Goal: Task Accomplishment & Management: Use online tool/utility

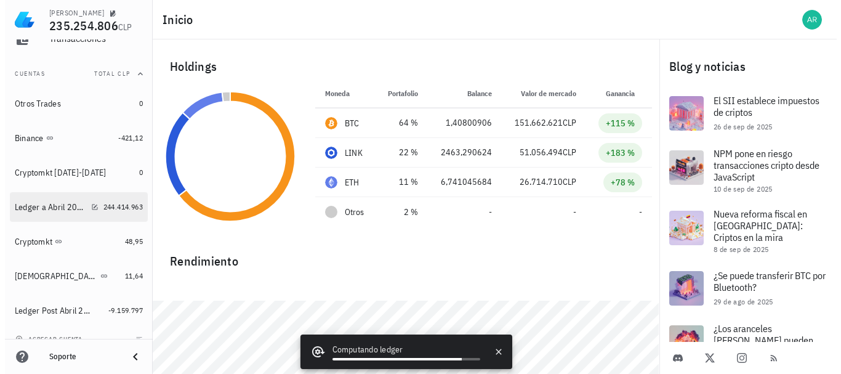
scroll to position [137, 0]
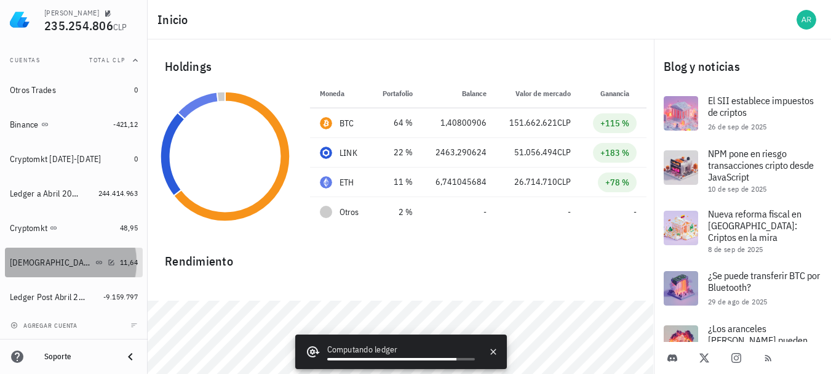
click at [89, 262] on div "[DEMOGRAPHIC_DATA]" at bounding box center [62, 263] width 105 height 12
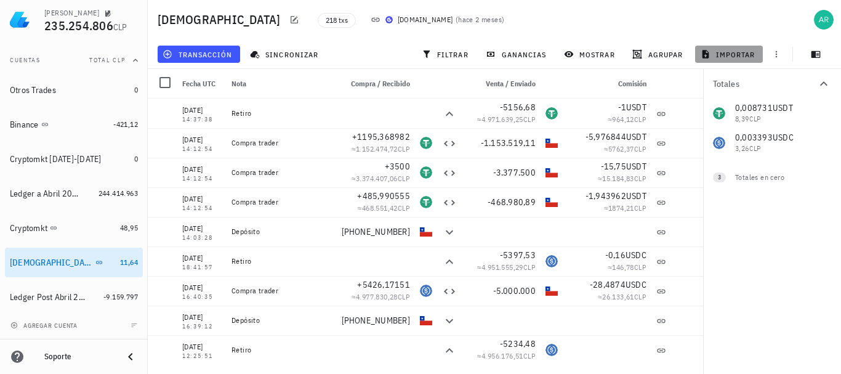
click at [730, 53] on span "importar" at bounding box center [729, 54] width 52 height 10
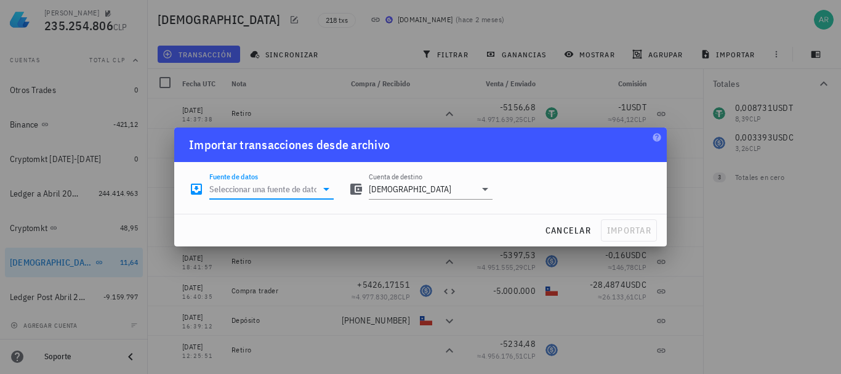
click at [305, 188] on input "Fuente de datos" at bounding box center [262, 189] width 107 height 20
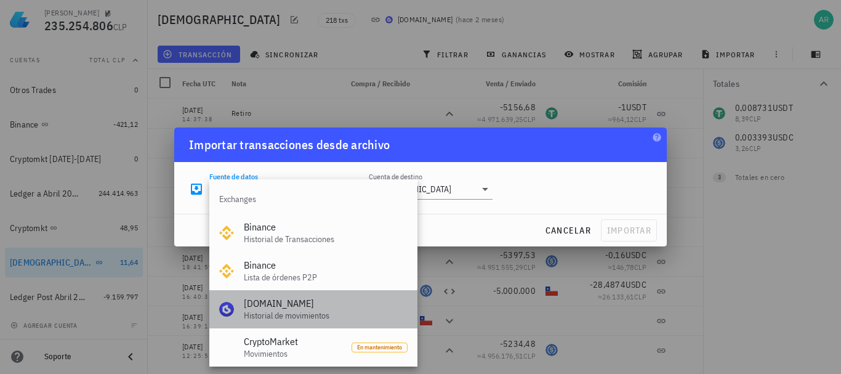
click at [274, 300] on div "Buda.com" at bounding box center [326, 303] width 164 height 12
type input "Buda.com (Historial de movimientos)"
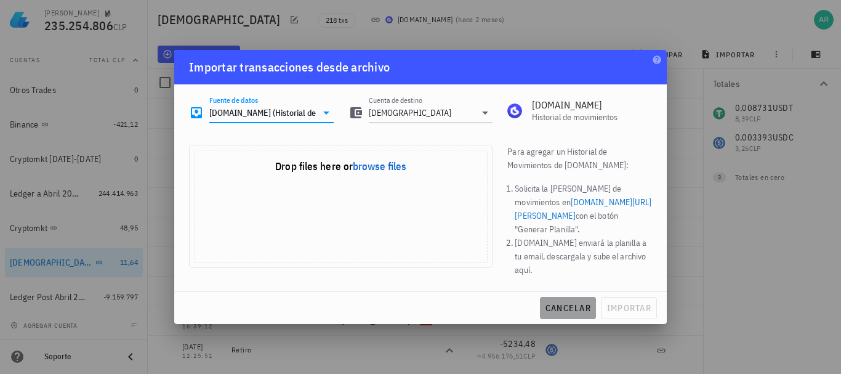
click at [565, 308] on span "cancelar" at bounding box center [568, 307] width 46 height 11
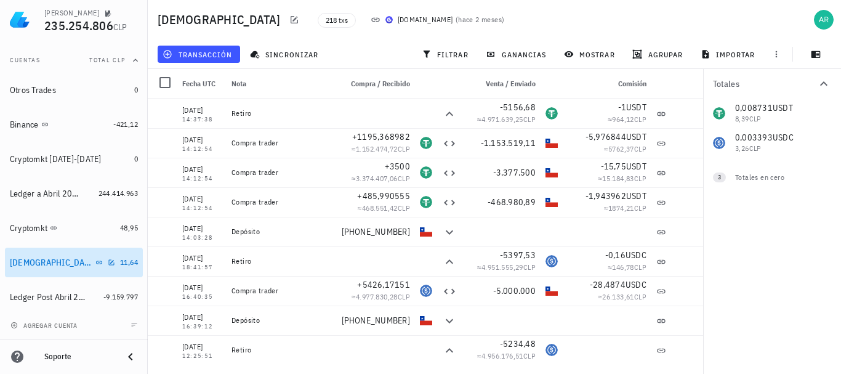
click at [65, 263] on div "[DEMOGRAPHIC_DATA]" at bounding box center [62, 263] width 105 height 12
click at [778, 54] on icon "button" at bounding box center [776, 54] width 10 height 10
click at [709, 13] on div "Buda 218 txs Buda.com ( hace 2 meses )" at bounding box center [494, 19] width 693 height 39
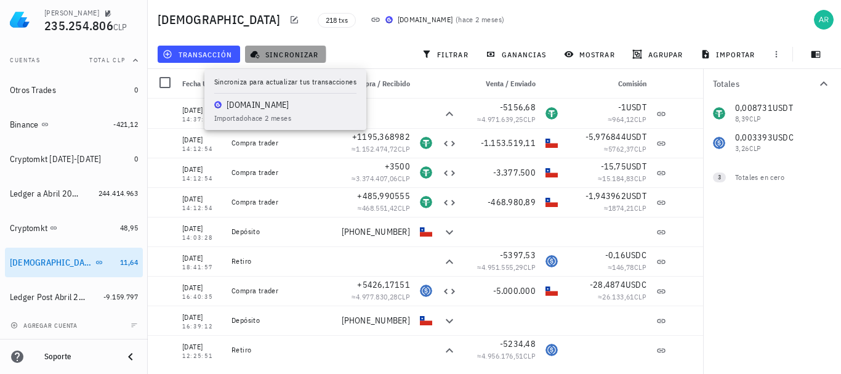
click at [278, 50] on span "sincronizar" at bounding box center [285, 54] width 66 height 10
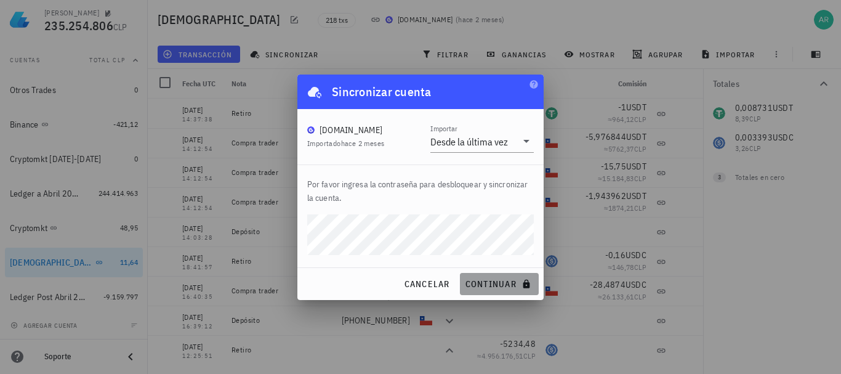
click at [485, 285] on span "continuar" at bounding box center [499, 283] width 69 height 11
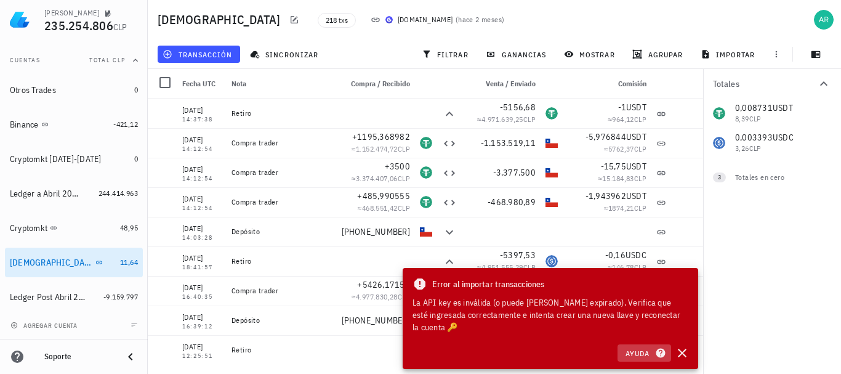
click at [636, 351] on span "Ayuda" at bounding box center [644, 352] width 38 height 11
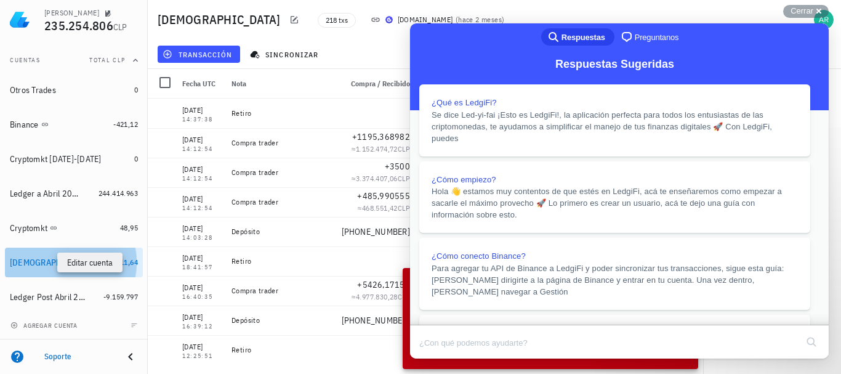
click at [109, 263] on icon "button" at bounding box center [112, 262] width 6 height 6
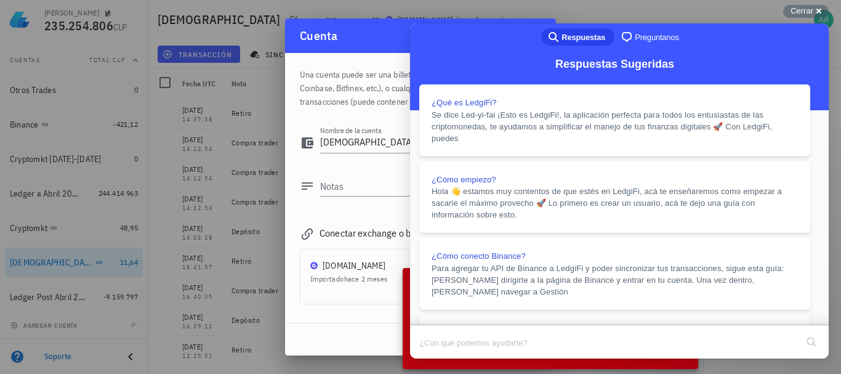
click at [354, 30] on div "Cuenta" at bounding box center [420, 35] width 271 height 34
click at [433, 359] on button "Close" at bounding box center [421, 367] width 22 height 16
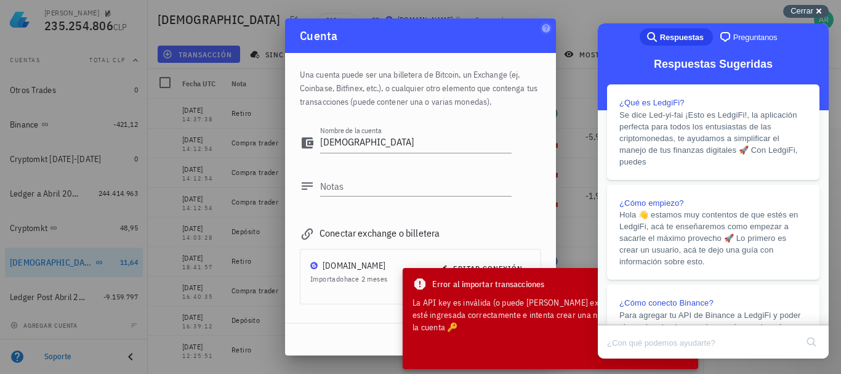
click at [797, 14] on span "Cerrar" at bounding box center [801, 10] width 23 height 9
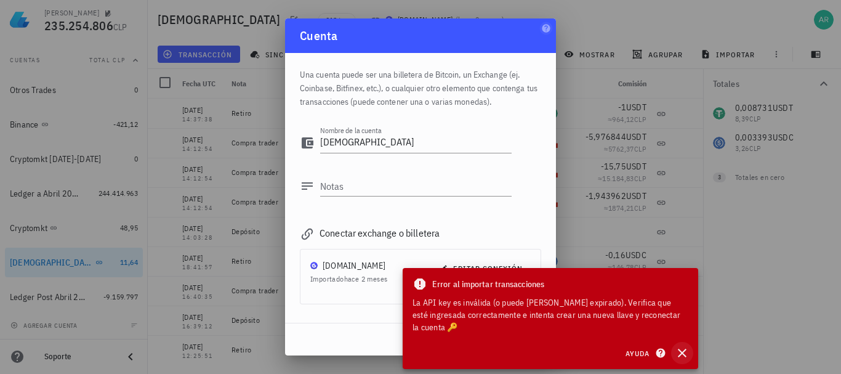
click at [682, 354] on icon "button" at bounding box center [681, 352] width 15 height 15
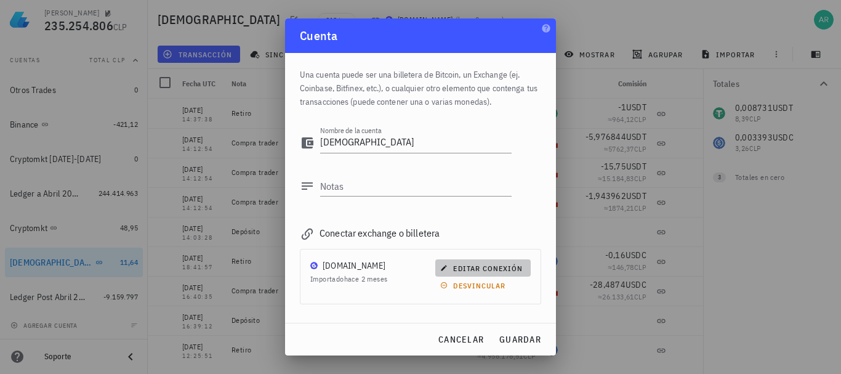
click at [474, 266] on span "editar conexión" at bounding box center [482, 267] width 80 height 9
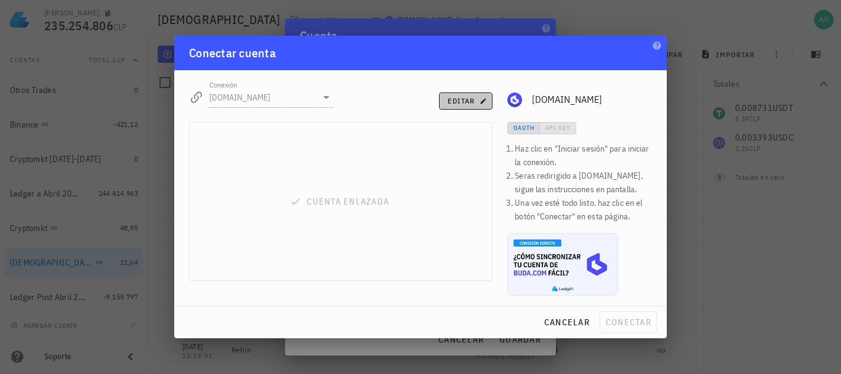
click at [450, 95] on button "editar" at bounding box center [466, 100] width 54 height 17
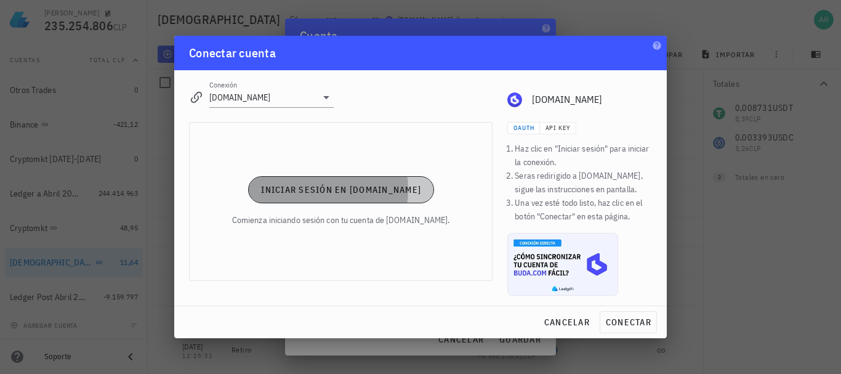
click at [324, 186] on span "Iniciar sesión en Buda.com" at bounding box center [340, 189] width 161 height 11
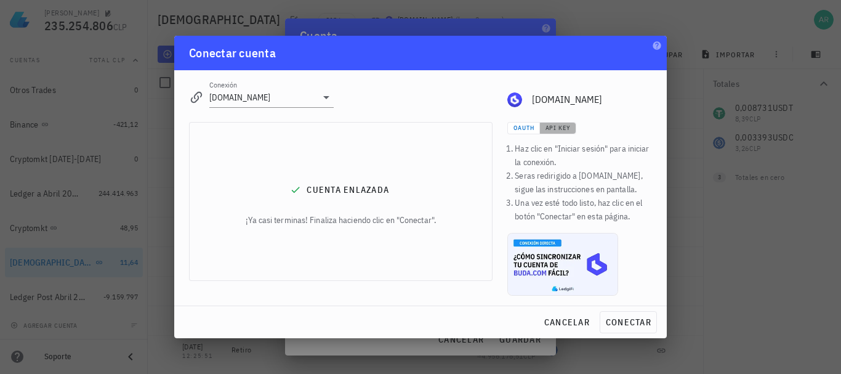
click at [563, 129] on span "API Key" at bounding box center [558, 128] width 26 height 8
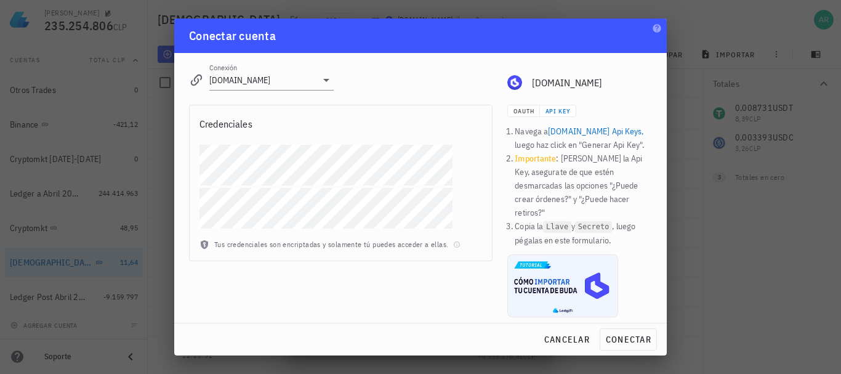
click at [135, 158] on div "Juan Pablo Arriagada 235.254.806 CLP Inicio Portafolio Impuestos Transacciones …" at bounding box center [420, 187] width 841 height 374
click at [168, 190] on div "Juan Pablo Arriagada 235.254.806 CLP Inicio Portafolio Impuestos Transacciones …" at bounding box center [420, 187] width 841 height 374
click at [636, 334] on span "conectar" at bounding box center [628, 339] width 46 height 11
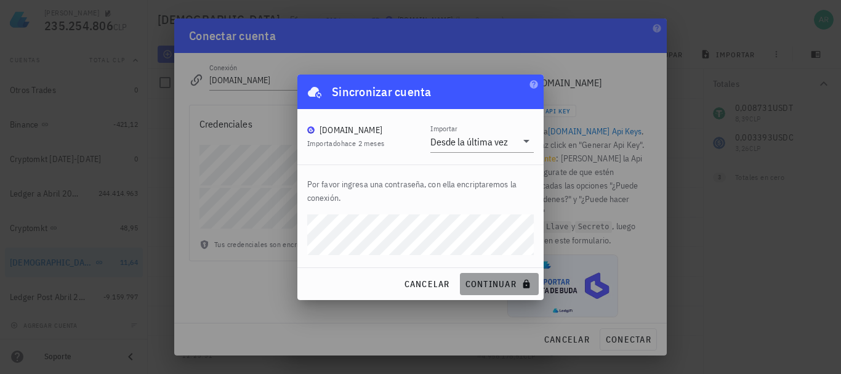
click at [496, 285] on span "continuar" at bounding box center [499, 283] width 69 height 11
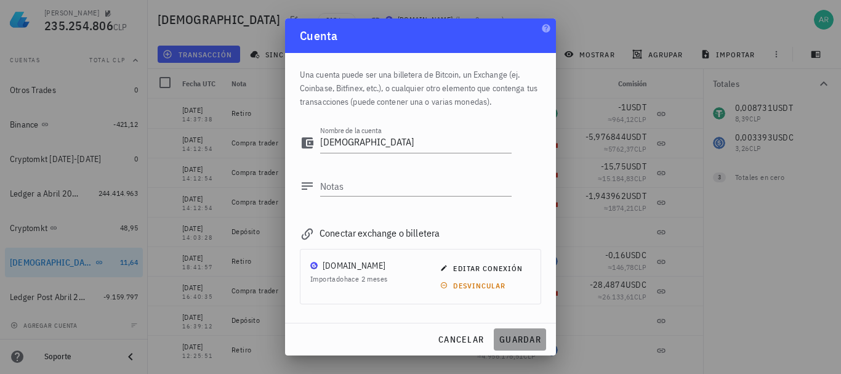
click at [511, 340] on span "guardar" at bounding box center [519, 339] width 42 height 11
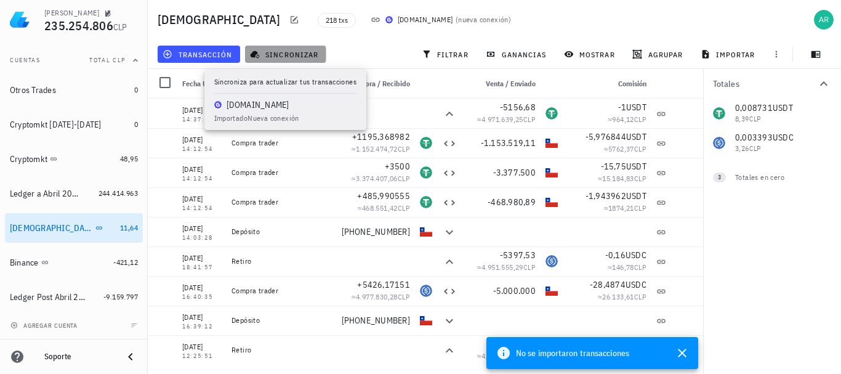
click at [294, 52] on span "sincronizar" at bounding box center [285, 54] width 66 height 10
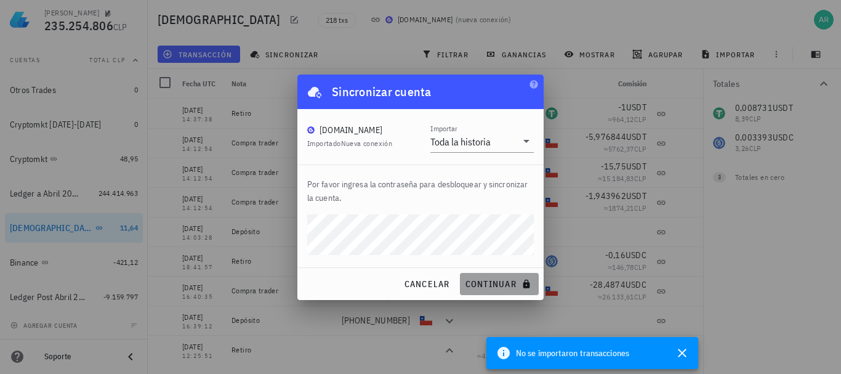
click at [505, 280] on span "continuar" at bounding box center [499, 283] width 69 height 11
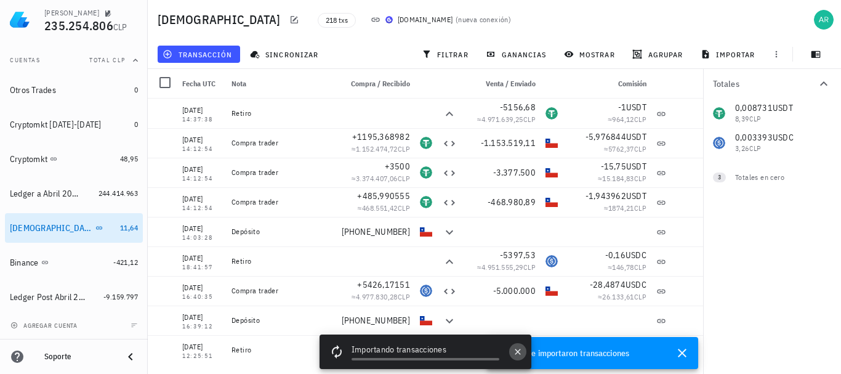
click at [517, 352] on icon "button" at bounding box center [517, 351] width 6 height 6
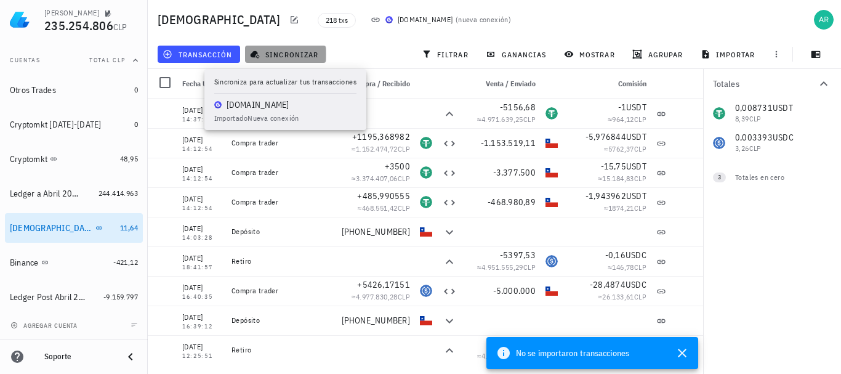
click at [292, 51] on span "sincronizar" at bounding box center [285, 54] width 66 height 10
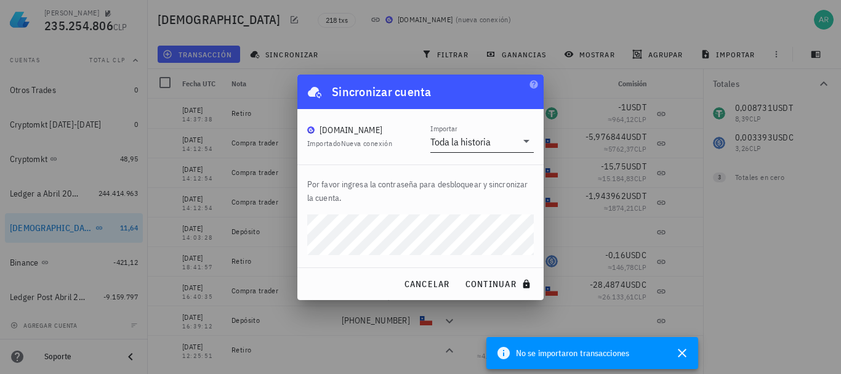
click at [474, 136] on div "Toda la historia" at bounding box center [460, 141] width 60 height 12
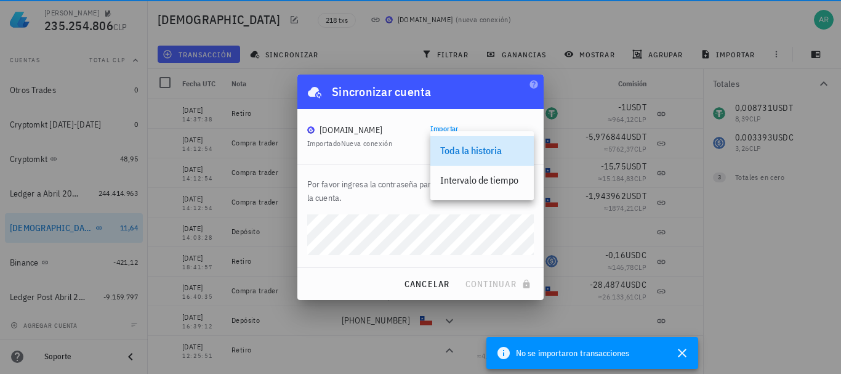
click at [391, 145] on span "Nueva conexión" at bounding box center [367, 142] width 52 height 9
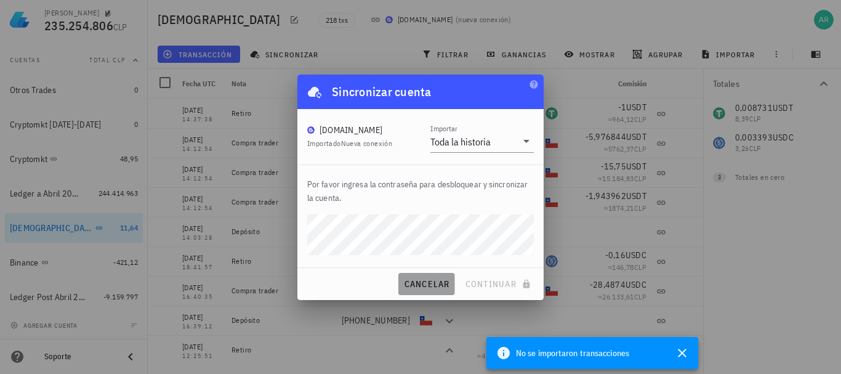
click at [432, 279] on span "cancelar" at bounding box center [426, 283] width 46 height 11
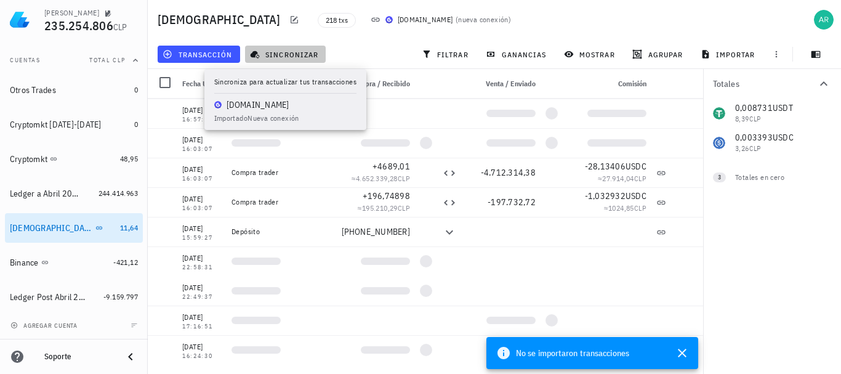
scroll to position [492, 0]
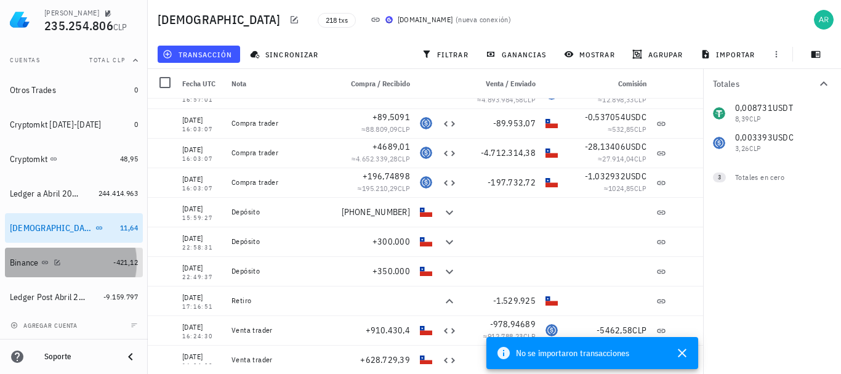
click at [30, 251] on div "Binance" at bounding box center [59, 262] width 98 height 26
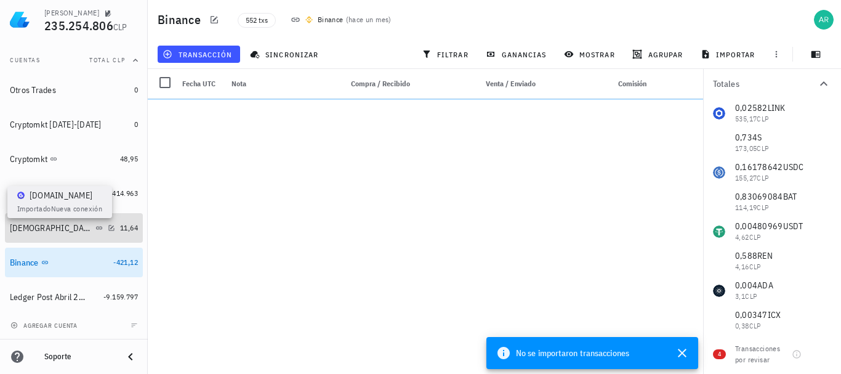
click at [95, 227] on icon at bounding box center [98, 227] width 7 height 7
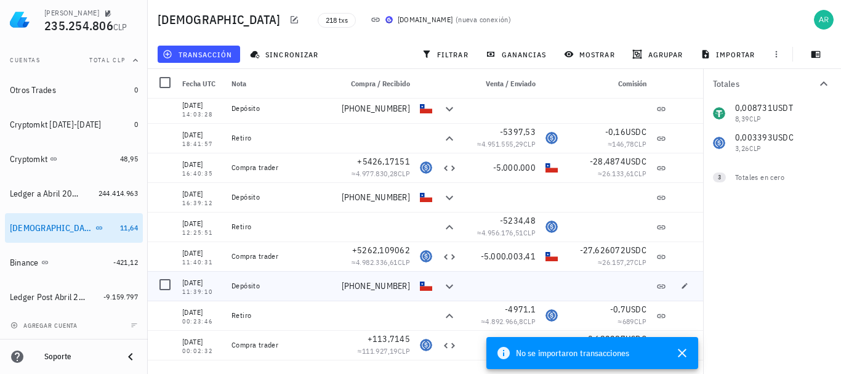
scroll to position [369, 0]
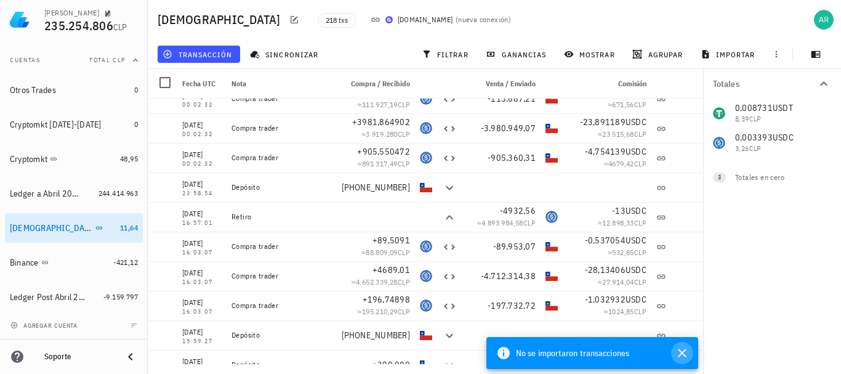
click at [685, 351] on icon "button" at bounding box center [681, 352] width 15 height 15
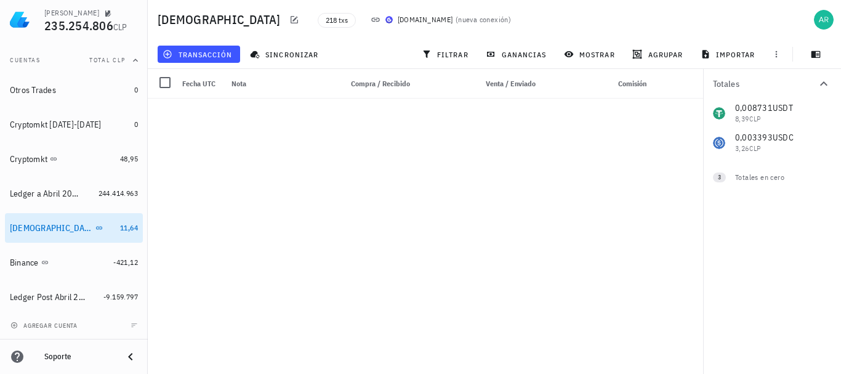
scroll to position [0, 0]
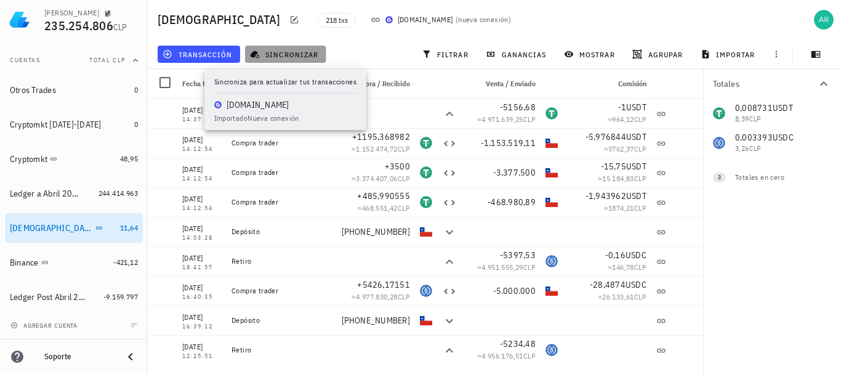
click at [295, 52] on span "sincronizar" at bounding box center [285, 54] width 66 height 10
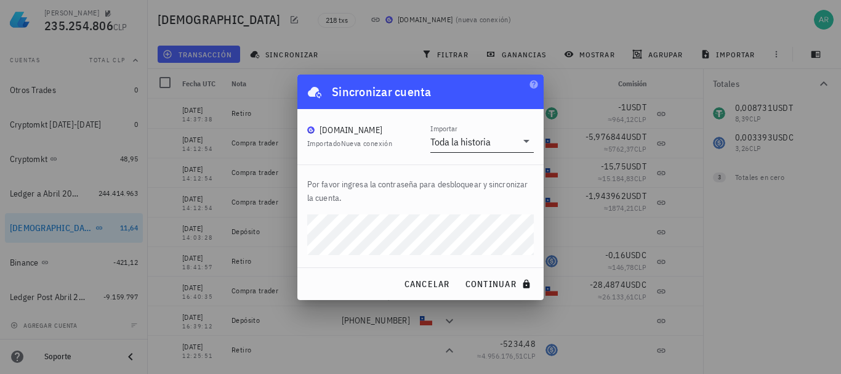
click at [489, 148] on div "Toda la historia" at bounding box center [473, 141] width 86 height 21
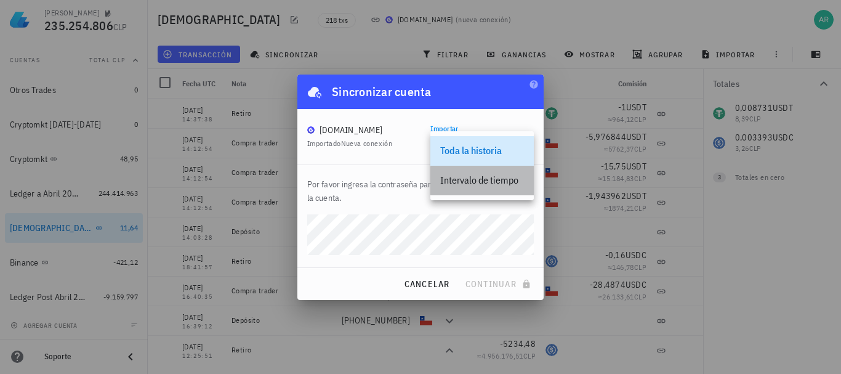
click at [471, 178] on div "Intervalo de tiempo" at bounding box center [482, 180] width 84 height 12
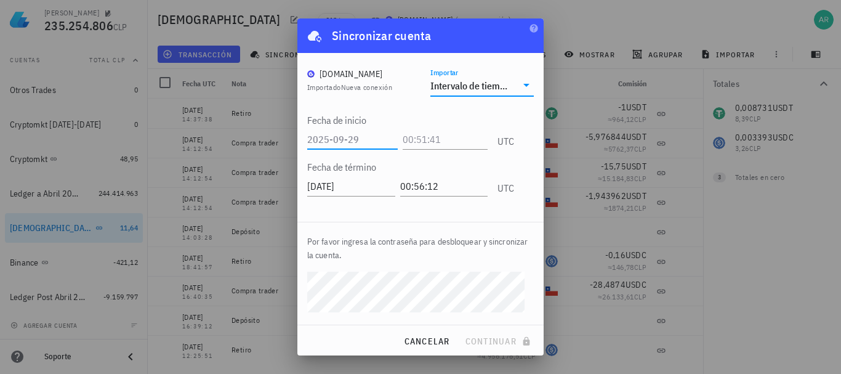
click at [370, 140] on input "text" at bounding box center [352, 139] width 90 height 20
click at [373, 135] on input "text" at bounding box center [352, 139] width 90 height 20
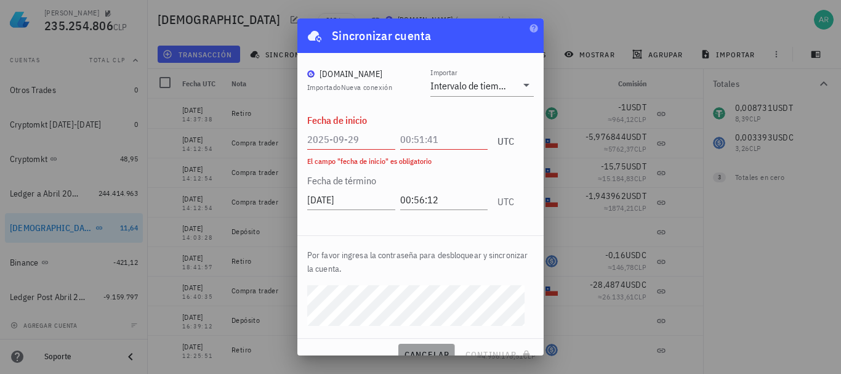
click at [426, 341] on div "cancelar continuar" at bounding box center [420, 354] width 246 height 32
click at [422, 347] on button "cancelar" at bounding box center [426, 354] width 56 height 22
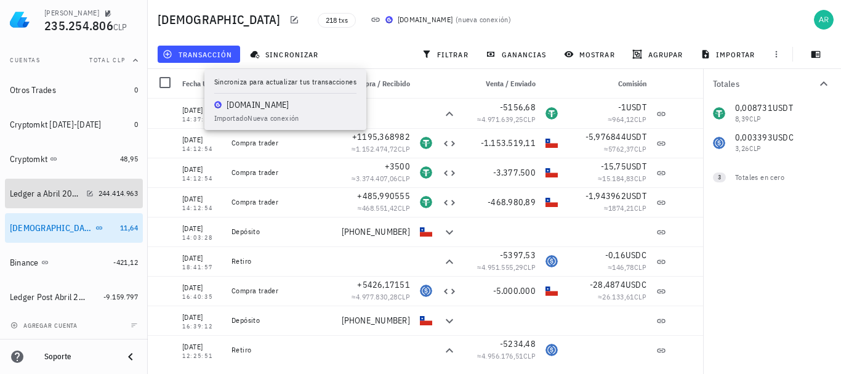
click at [44, 196] on div "Ledger a Abril 2025" at bounding box center [45, 193] width 71 height 10
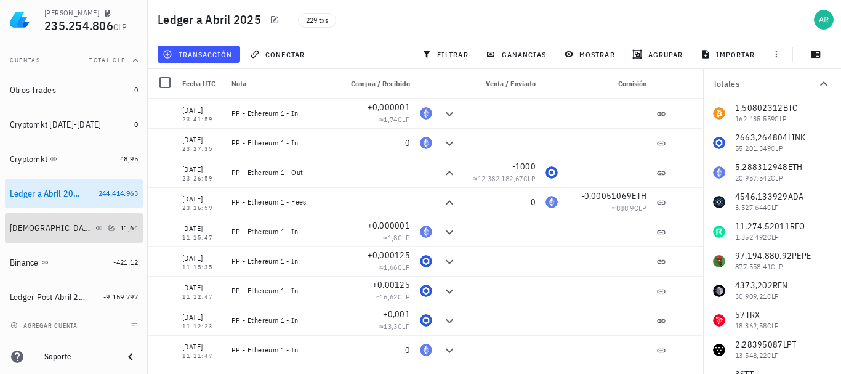
click at [103, 222] on div at bounding box center [109, 227] width 12 height 10
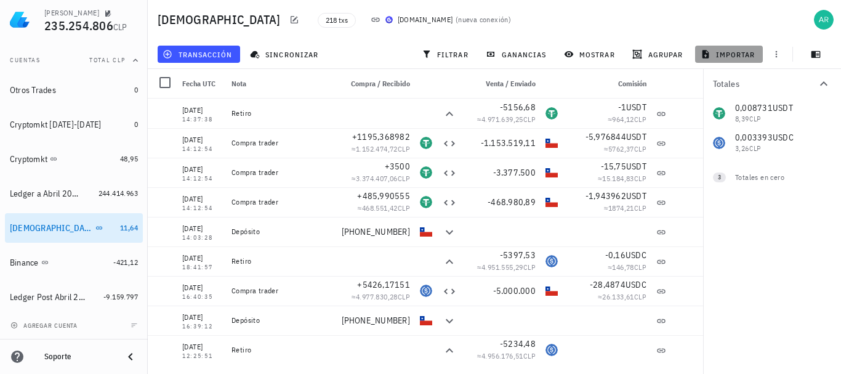
click at [721, 58] on span "importar" at bounding box center [729, 54] width 52 height 10
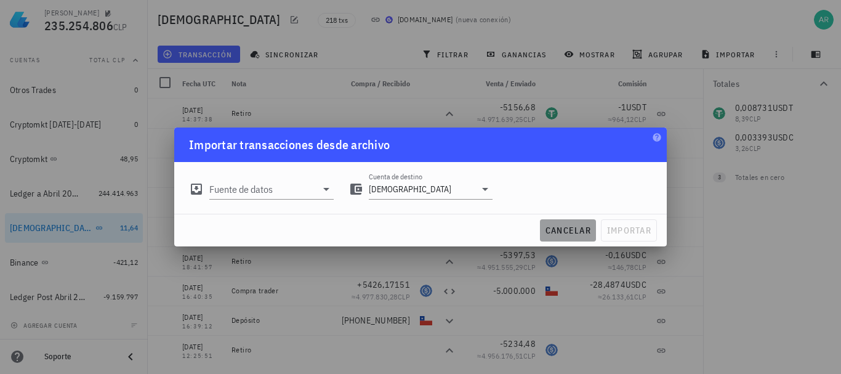
click at [571, 231] on span "cancelar" at bounding box center [568, 230] width 46 height 11
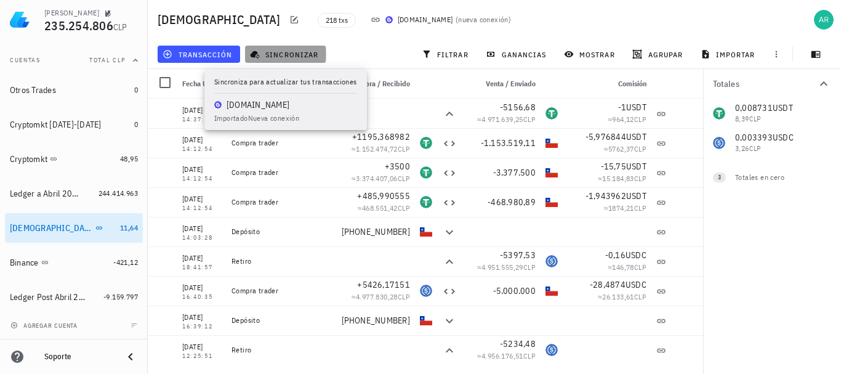
click at [295, 48] on button "sincronizar" at bounding box center [285, 54] width 81 height 17
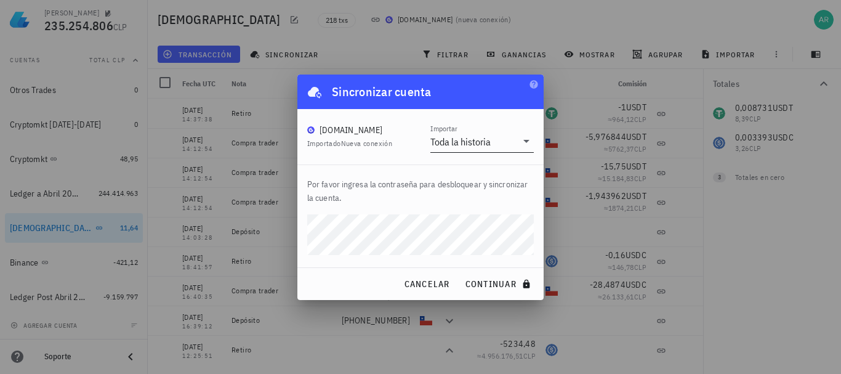
click at [489, 146] on div "Toda la historia" at bounding box center [460, 141] width 60 height 12
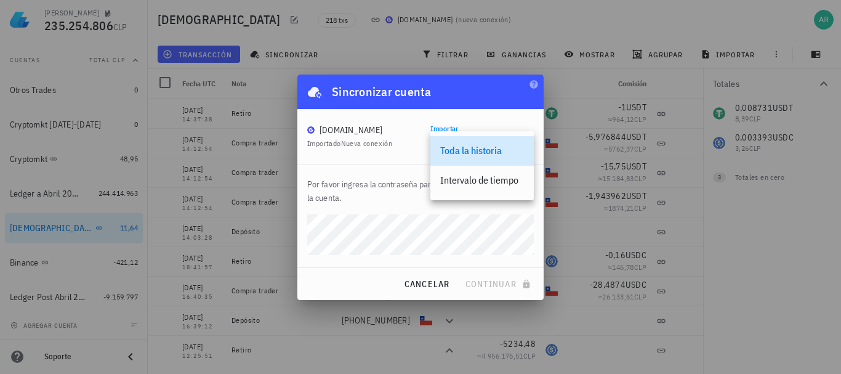
click at [377, 127] on div "Buda.com" at bounding box center [349, 130] width 85 height 12
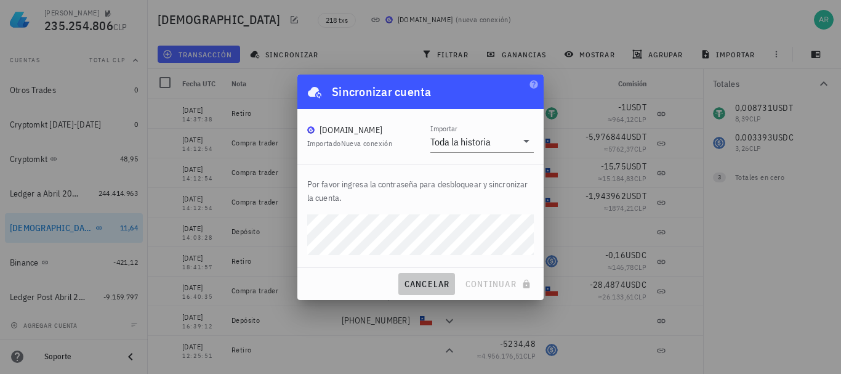
click at [434, 279] on span "cancelar" at bounding box center [426, 283] width 46 height 11
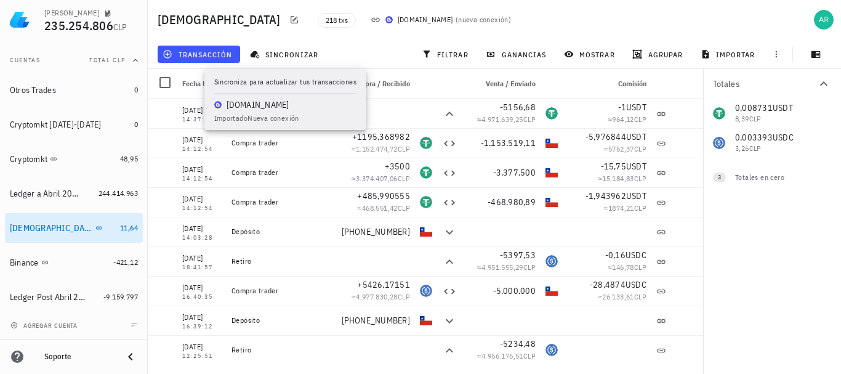
click at [430, 23] on div "218 txs Buda.com ( nueva conexión )" at bounding box center [489, 19] width 358 height 31
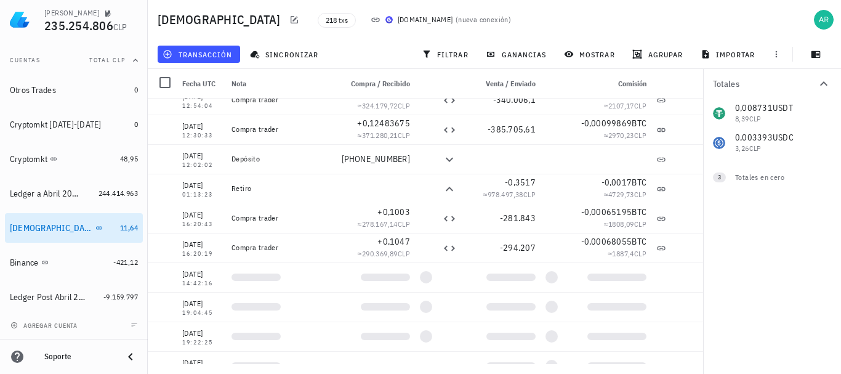
scroll to position [6174, 0]
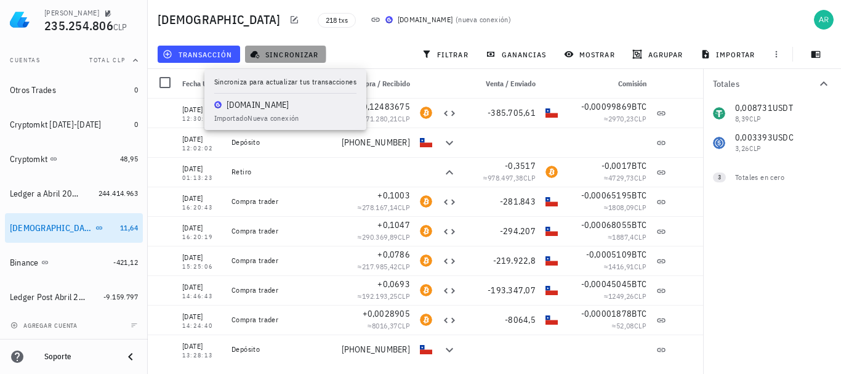
click at [305, 56] on span "sincronizar" at bounding box center [285, 54] width 66 height 10
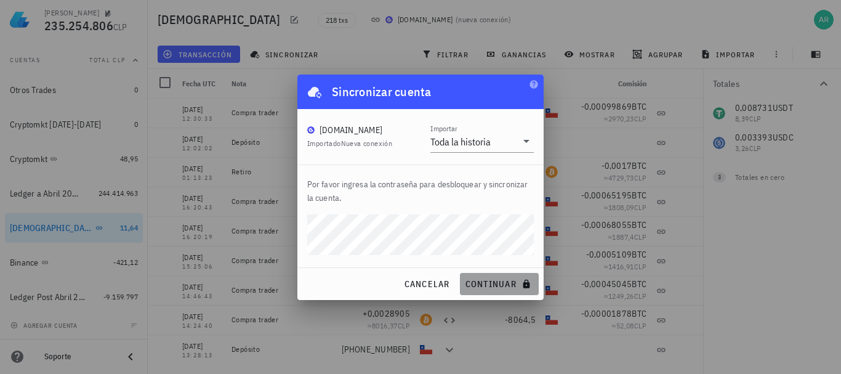
click at [497, 279] on span "continuar" at bounding box center [499, 283] width 69 height 11
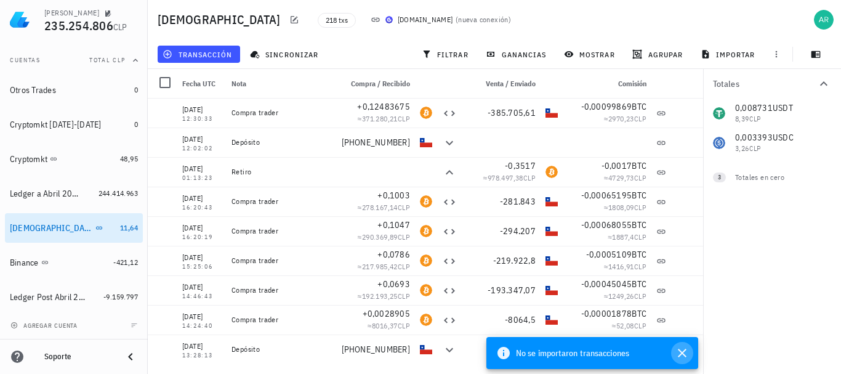
click at [680, 351] on icon "button" at bounding box center [681, 352] width 9 height 9
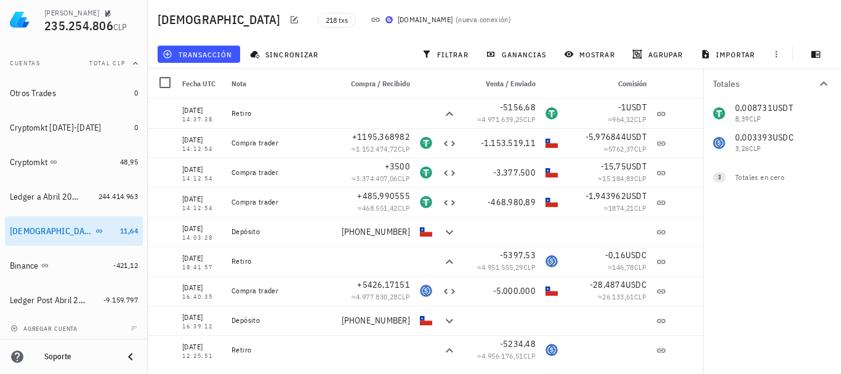
scroll to position [137, 0]
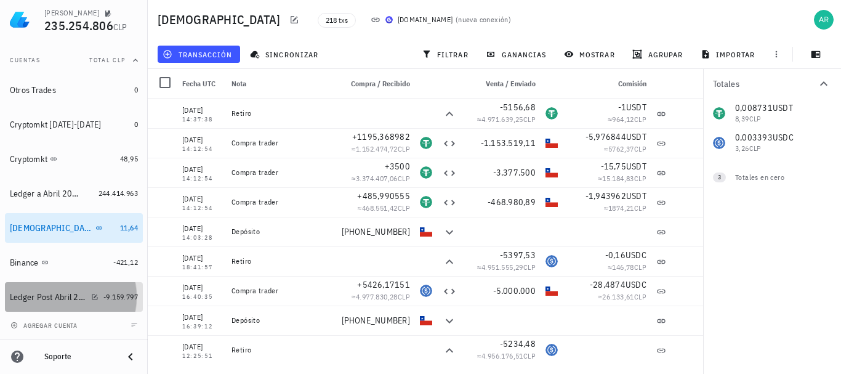
click at [38, 291] on div "Ledger Post Abril 2025" at bounding box center [54, 297] width 89 height 12
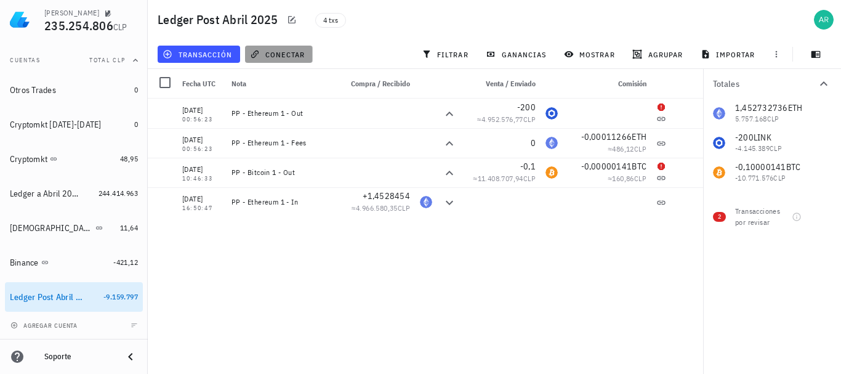
click at [281, 52] on span "conectar" at bounding box center [278, 54] width 52 height 10
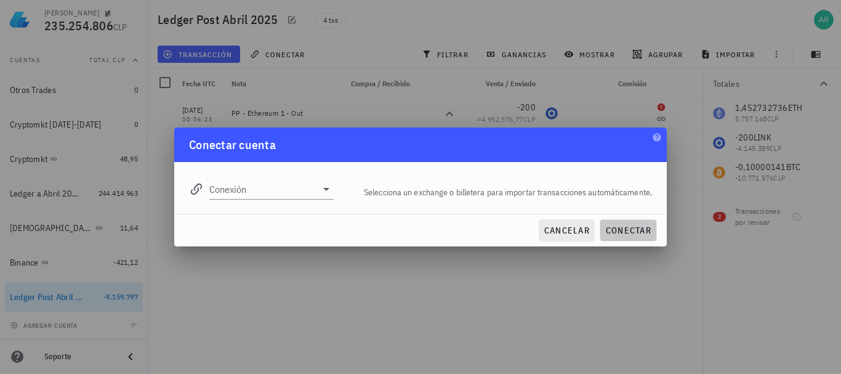
drag, startPoint x: 630, startPoint y: 228, endPoint x: 580, endPoint y: 222, distance: 50.8
click at [580, 222] on div "cancelar conectar" at bounding box center [420, 230] width 492 height 32
click at [578, 223] on button "cancelar" at bounding box center [566, 230] width 56 height 22
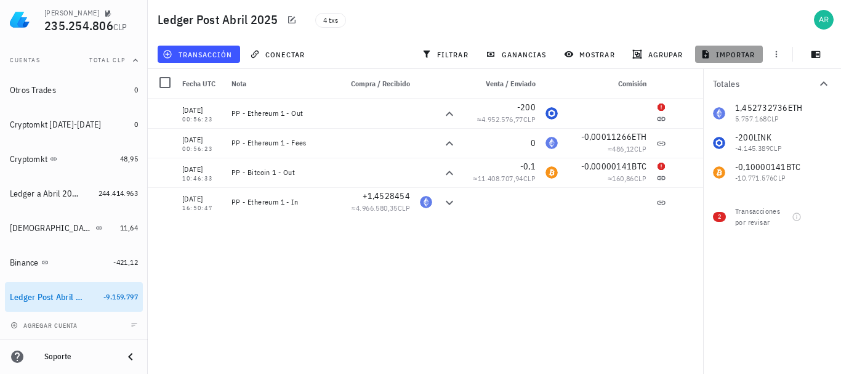
click at [737, 54] on span "importar" at bounding box center [729, 54] width 52 height 10
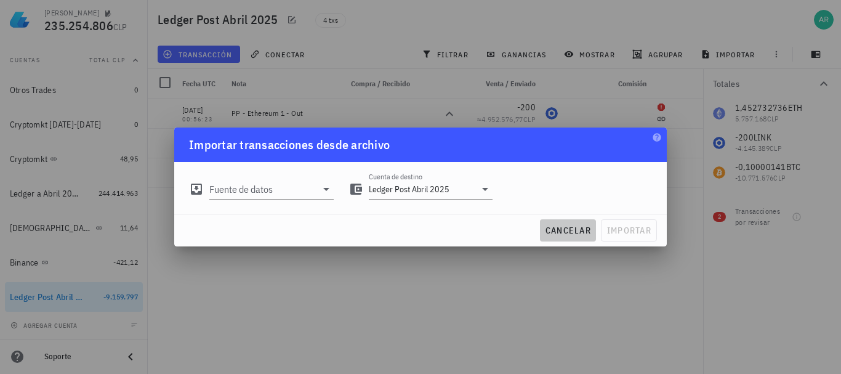
click at [574, 231] on span "cancelar" at bounding box center [568, 230] width 46 height 11
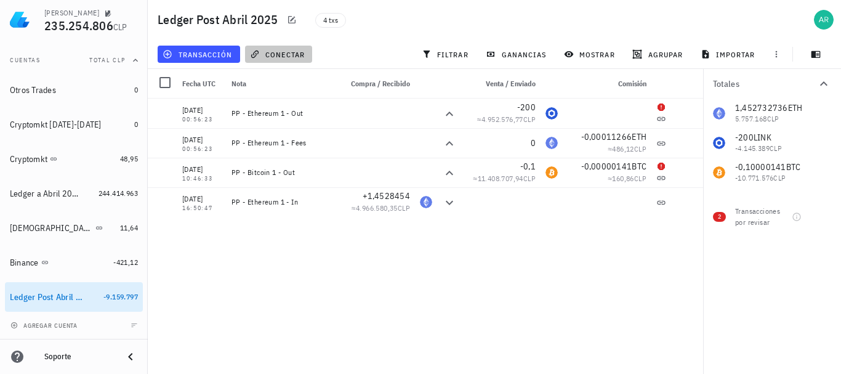
click at [294, 46] on button "conectar" at bounding box center [279, 54] width 68 height 17
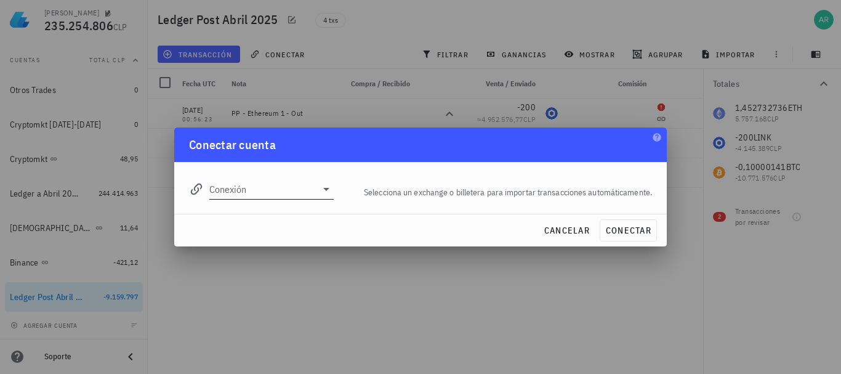
click at [303, 188] on input "Conexión" at bounding box center [262, 189] width 107 height 20
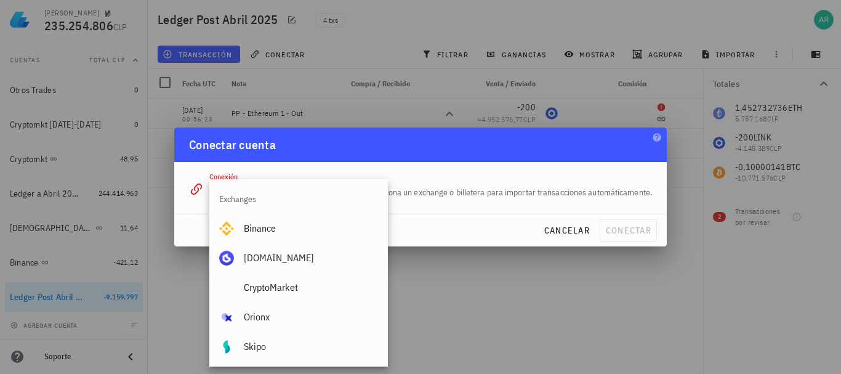
click at [422, 159] on div "Conectar cuenta" at bounding box center [420, 144] width 492 height 34
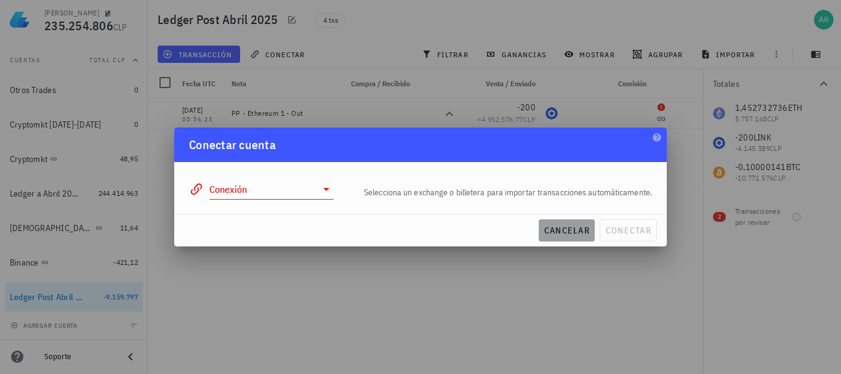
click at [556, 235] on span "cancelar" at bounding box center [566, 230] width 46 height 11
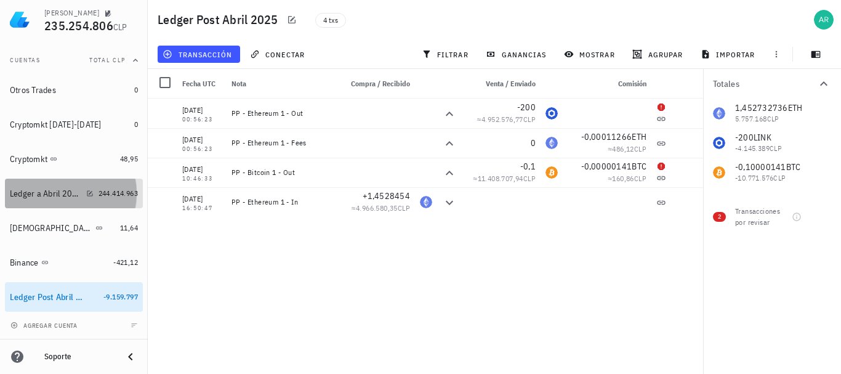
click at [38, 194] on div "Ledger a Abril 2025" at bounding box center [45, 193] width 71 height 10
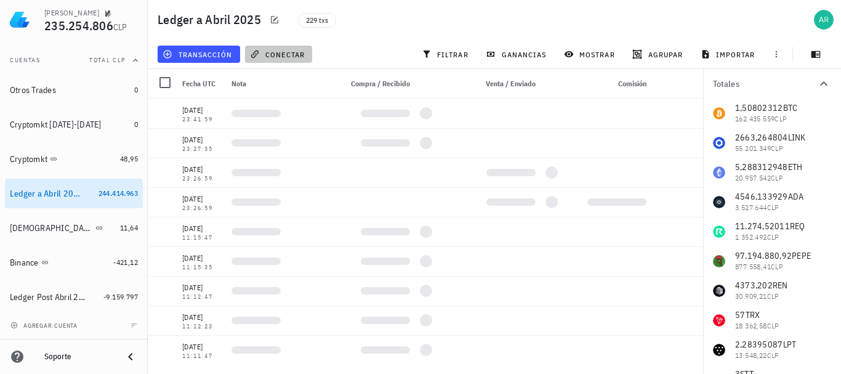
click at [289, 57] on span "conectar" at bounding box center [278, 54] width 52 height 10
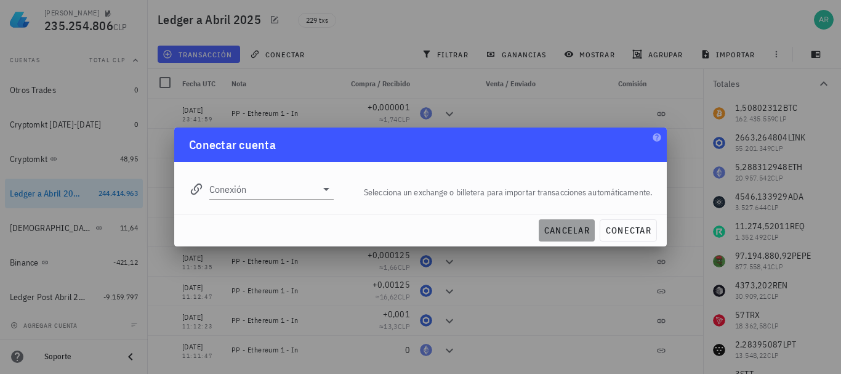
click at [570, 226] on span "cancelar" at bounding box center [566, 230] width 46 height 11
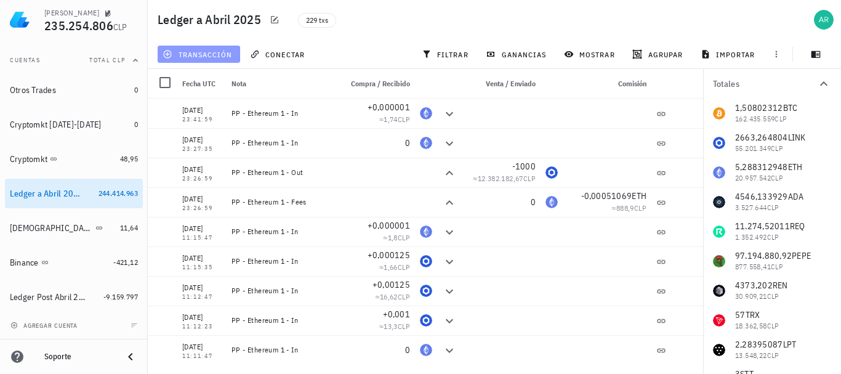
click at [204, 55] on span "transacción" at bounding box center [198, 54] width 67 height 10
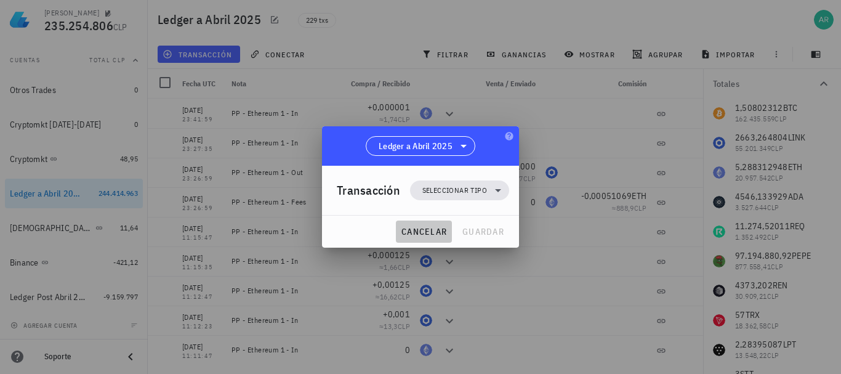
click at [420, 234] on span "cancelar" at bounding box center [424, 231] width 46 height 11
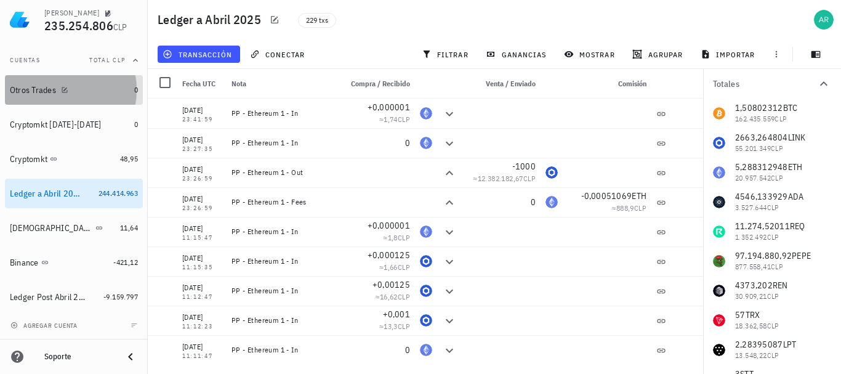
click at [26, 86] on div "Otros Trades" at bounding box center [33, 90] width 46 height 10
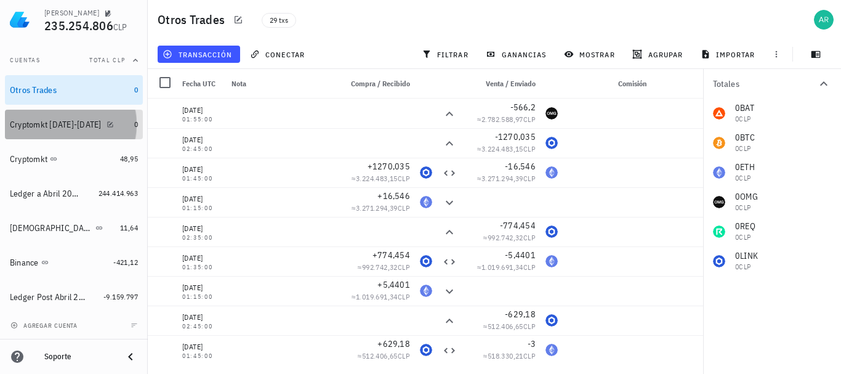
click at [29, 121] on div "Cryptomkt [DATE]-[DATE]" at bounding box center [56, 124] width 92 height 10
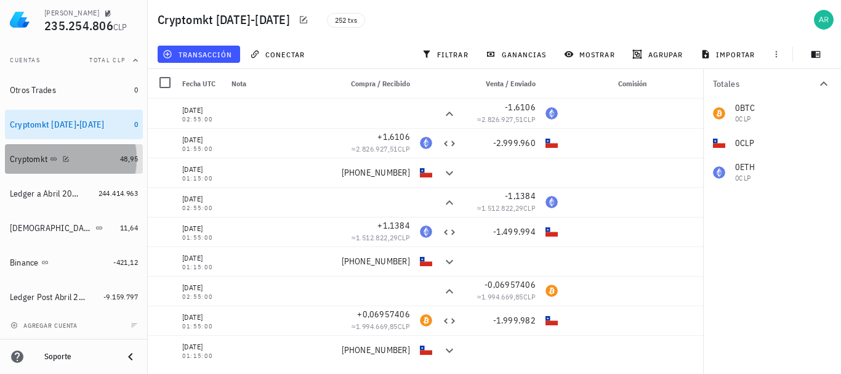
click at [29, 154] on div "Cryptomkt" at bounding box center [29, 159] width 38 height 10
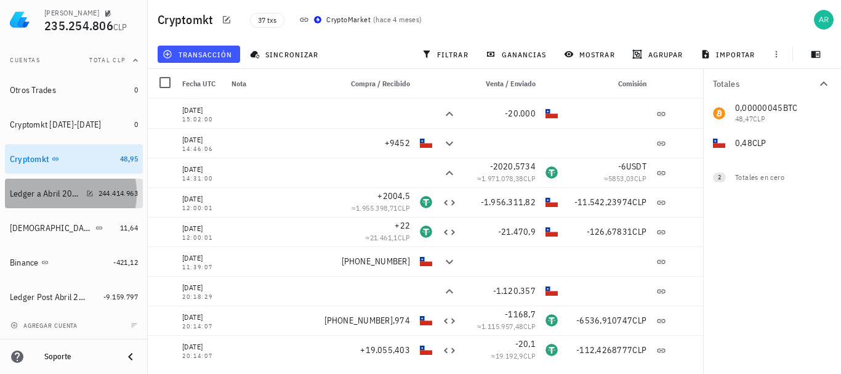
click at [32, 188] on div "Ledger a Abril 2025" at bounding box center [45, 193] width 71 height 10
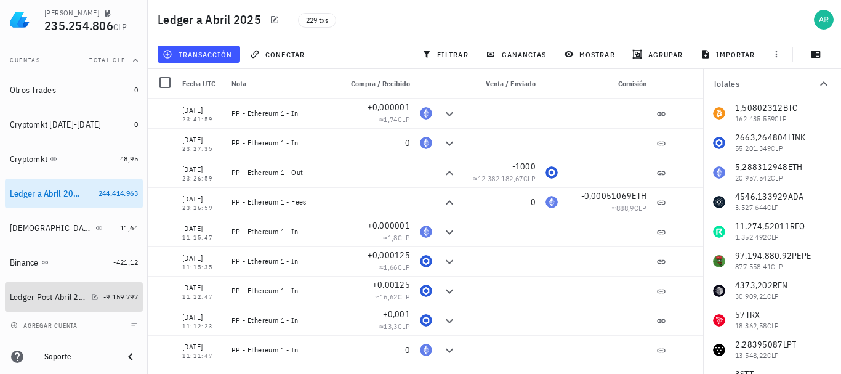
click at [23, 288] on div "Ledger Post Abril 2025" at bounding box center [54, 297] width 89 height 26
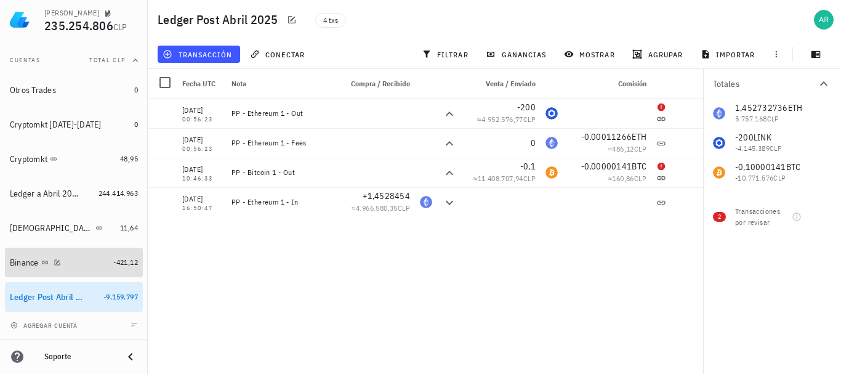
click at [18, 266] on div "Binance" at bounding box center [24, 262] width 29 height 10
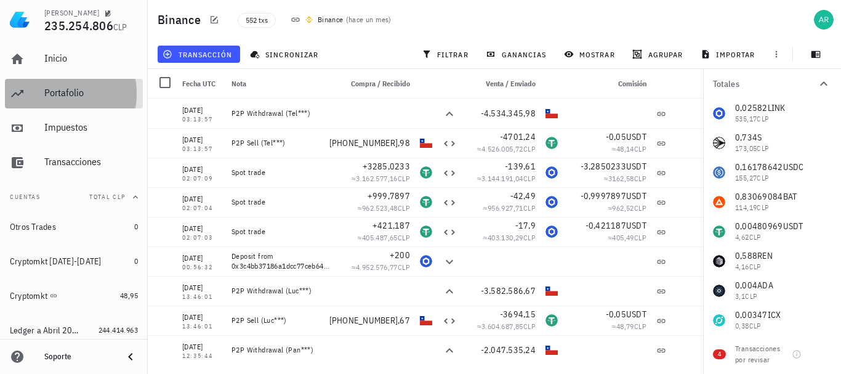
click at [55, 91] on div "Portafolio" at bounding box center [91, 93] width 94 height 12
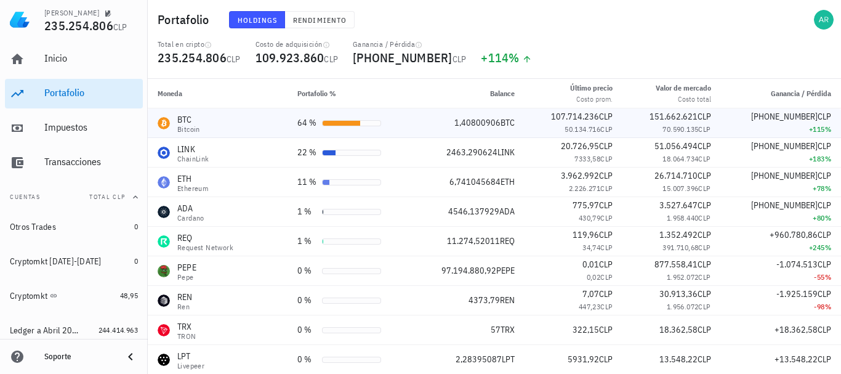
click at [170, 118] on div "BTC Bitcoin" at bounding box center [218, 123] width 120 height 20
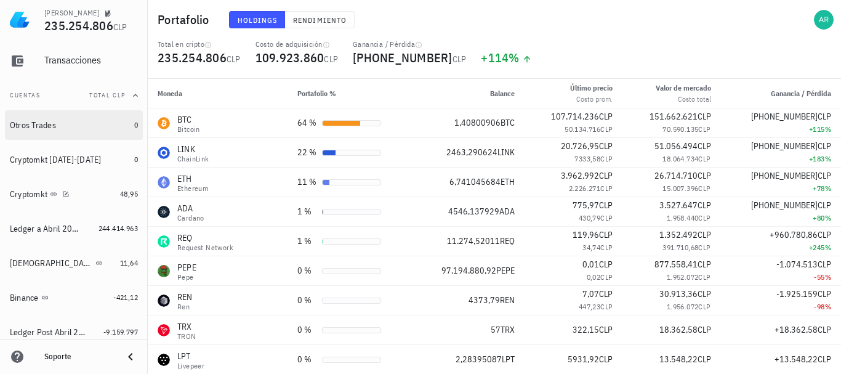
scroll to position [123, 0]
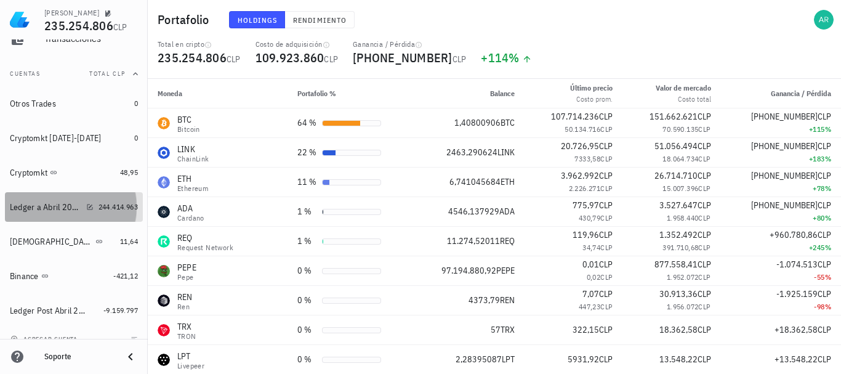
click at [27, 202] on div "Ledger a Abril 2025" at bounding box center [45, 207] width 71 height 10
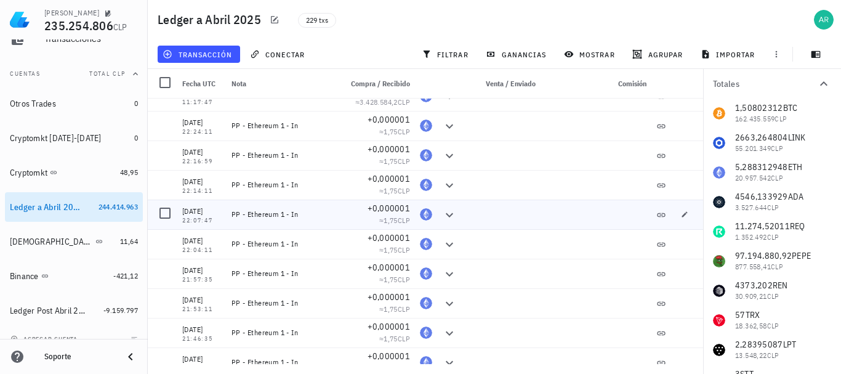
scroll to position [492, 0]
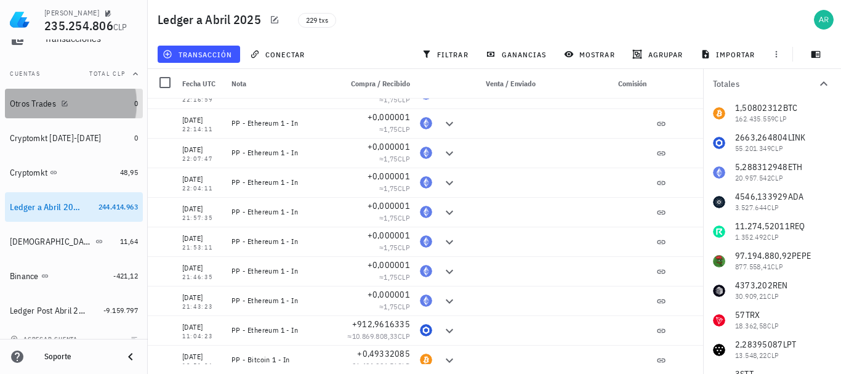
click at [43, 110] on div "Otros Trades" at bounding box center [69, 103] width 119 height 26
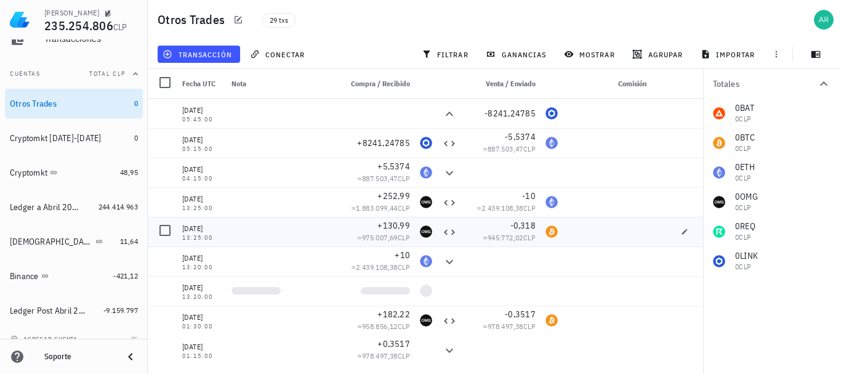
scroll to position [591, 0]
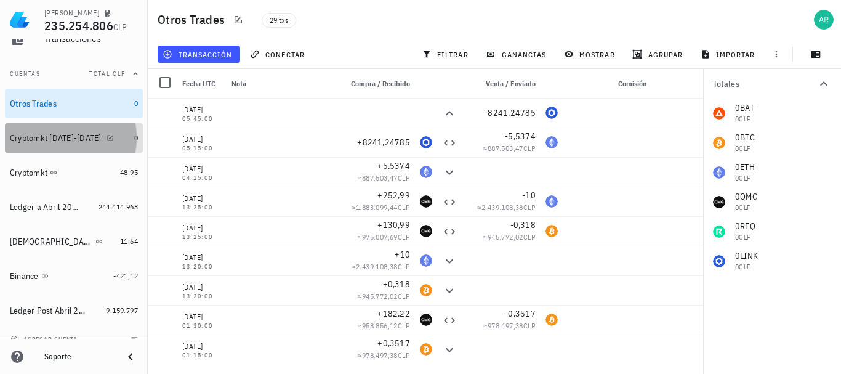
click at [41, 139] on div "Cryptomkt [DATE]-[DATE]" at bounding box center [56, 138] width 92 height 10
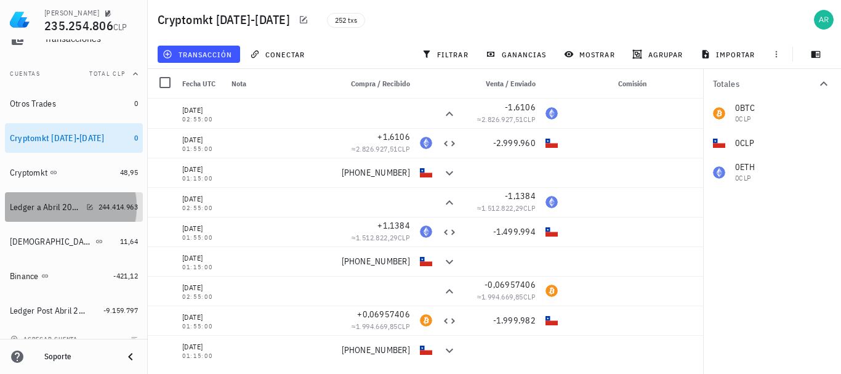
click at [44, 197] on div "Ledger a Abril 2025" at bounding box center [52, 207] width 84 height 26
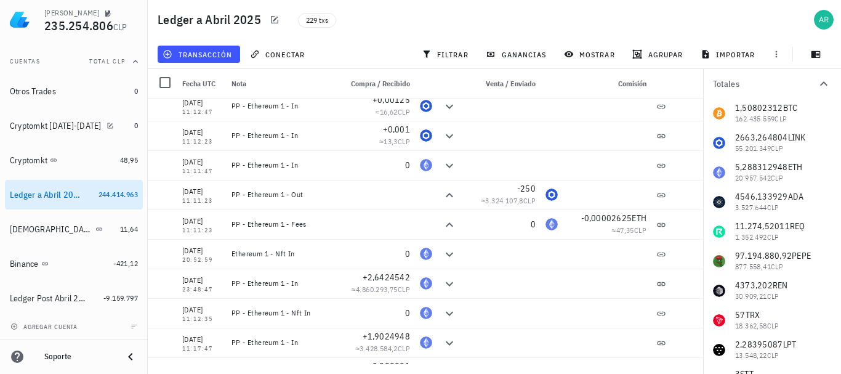
scroll to position [137, 0]
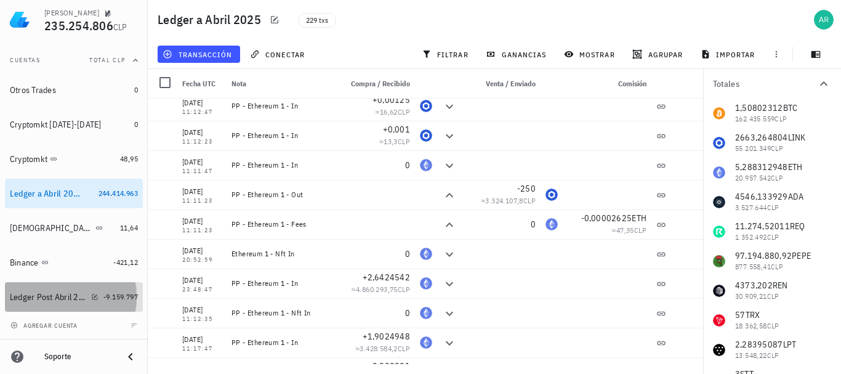
click at [45, 292] on div "Ledger Post Abril 2025" at bounding box center [48, 297] width 76 height 10
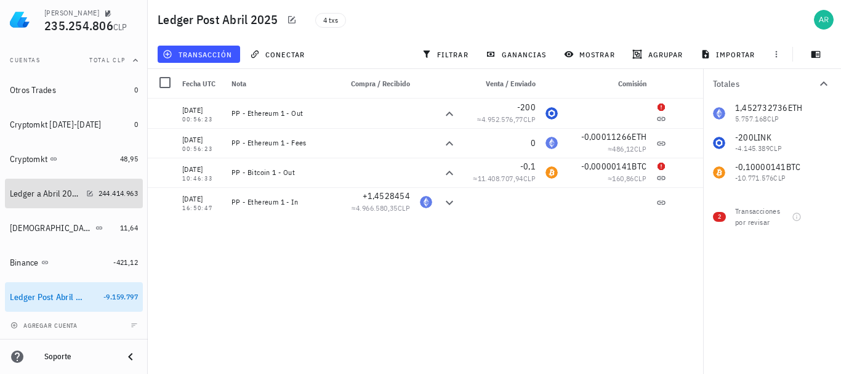
click at [42, 191] on div "Ledger a Abril 2025" at bounding box center [45, 193] width 71 height 10
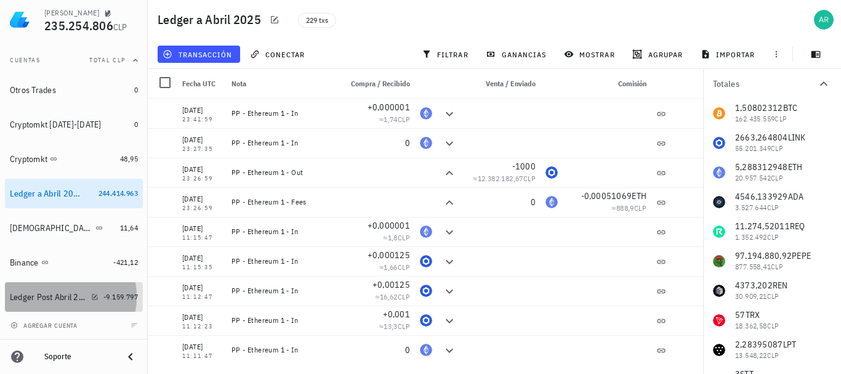
click at [52, 298] on div "Ledger Post Abril 2025" at bounding box center [48, 297] width 76 height 10
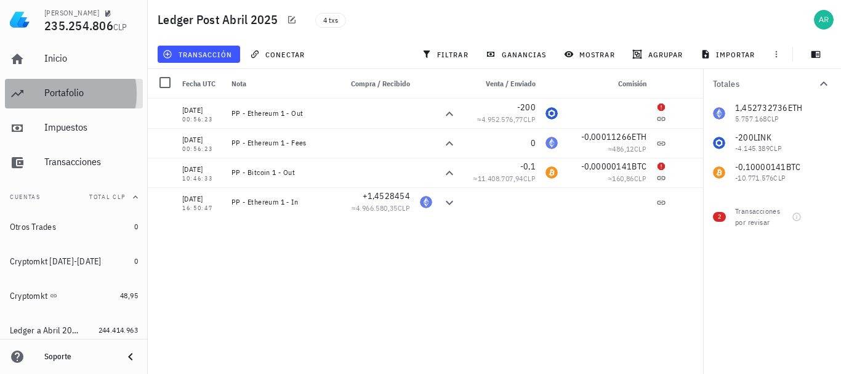
click at [51, 94] on div "Portafolio" at bounding box center [91, 93] width 94 height 12
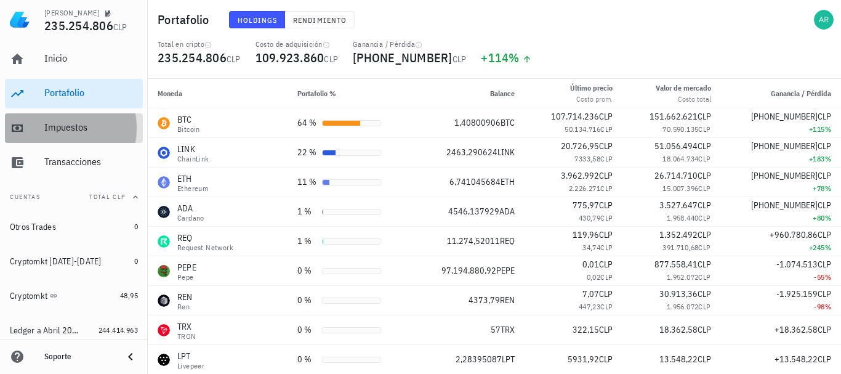
click at [62, 135] on div "Impuestos" at bounding box center [91, 128] width 94 height 28
